Goal: Transaction & Acquisition: Purchase product/service

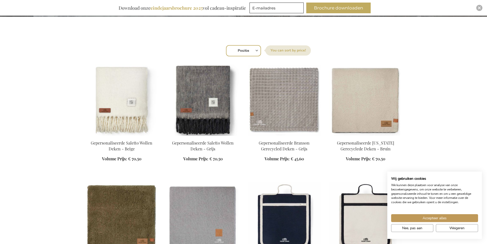
scroll to position [179, 0]
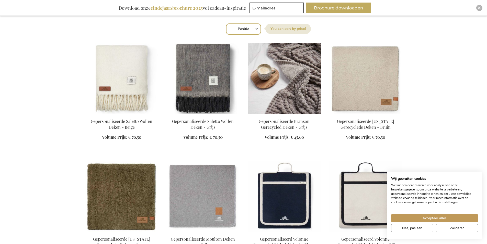
click at [284, 78] on img at bounding box center [283, 79] width 73 height 72
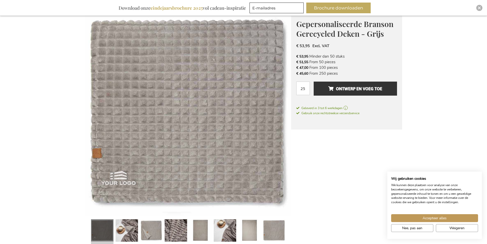
scroll to position [102, 0]
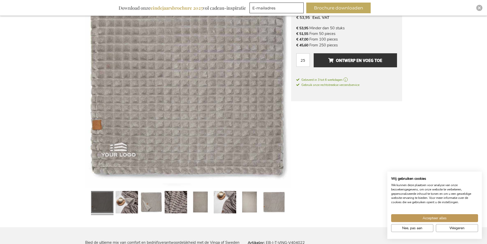
click at [139, 204] on div at bounding box center [151, 203] width 25 height 28
click at [137, 205] on link at bounding box center [126, 203] width 22 height 28
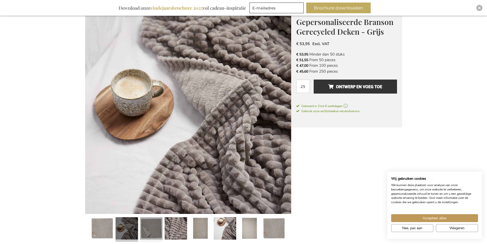
scroll to position [77, 0]
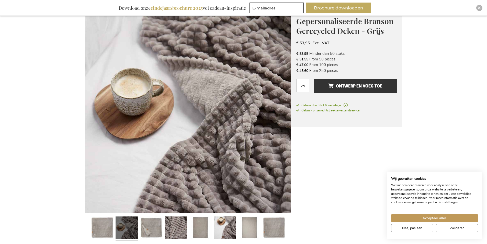
click at [163, 226] on div at bounding box center [175, 229] width 25 height 28
click at [163, 228] on div at bounding box center [151, 229] width 25 height 28
click at [157, 230] on link at bounding box center [151, 229] width 22 height 28
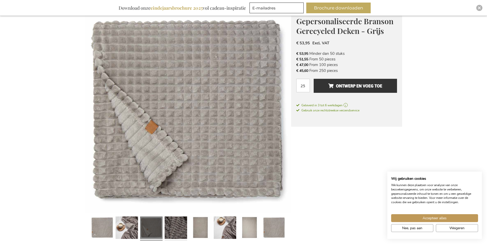
click at [176, 229] on link at bounding box center [175, 229] width 22 height 28
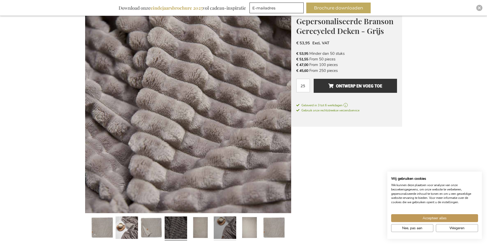
click at [217, 233] on link at bounding box center [225, 229] width 22 height 28
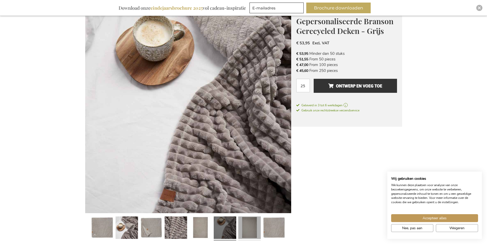
click at [260, 233] on link at bounding box center [249, 229] width 22 height 28
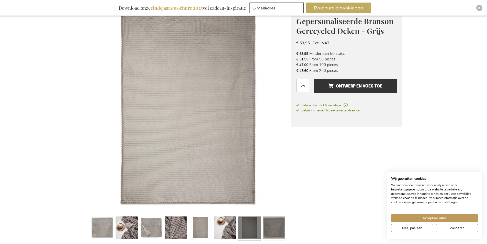
click at [283, 234] on link at bounding box center [274, 229] width 22 height 28
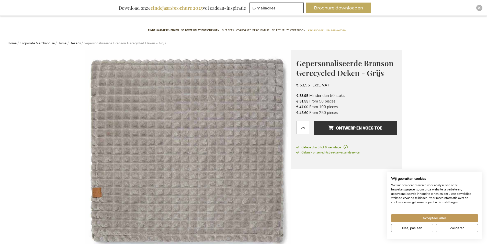
scroll to position [26, 0]
